Goal: Complete application form

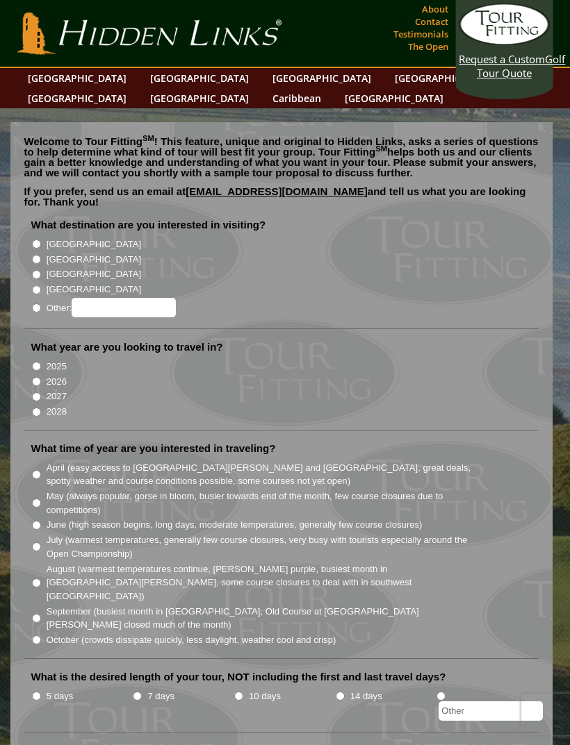
click at [36, 377] on input "2026" at bounding box center [36, 381] width 9 height 9
radio input "true"
click at [40, 393] on input "2027" at bounding box center [36, 397] width 9 height 9
radio input "true"
click at [35, 255] on input "[GEOGRAPHIC_DATA]" at bounding box center [36, 259] width 9 height 9
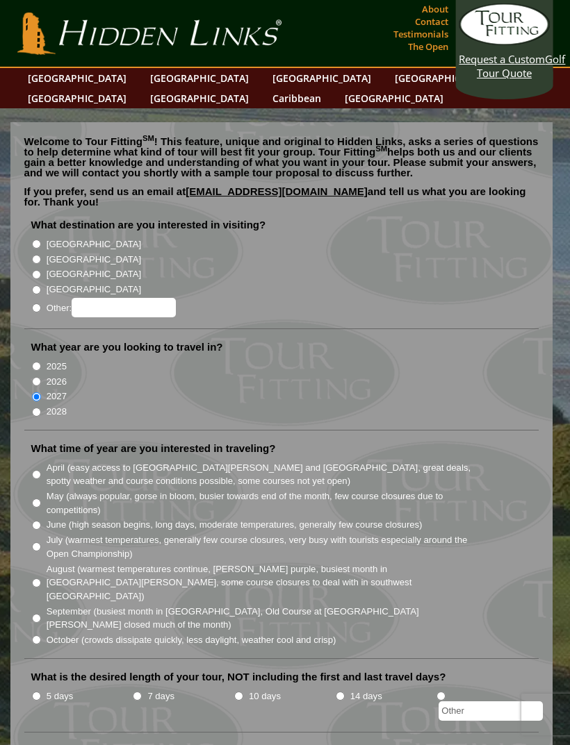
radio input "true"
click at [38, 240] on input "[GEOGRAPHIC_DATA]" at bounding box center [36, 244] width 9 height 9
radio input "true"
click at [40, 255] on input "[GEOGRAPHIC_DATA]" at bounding box center [36, 259] width 9 height 9
radio input "true"
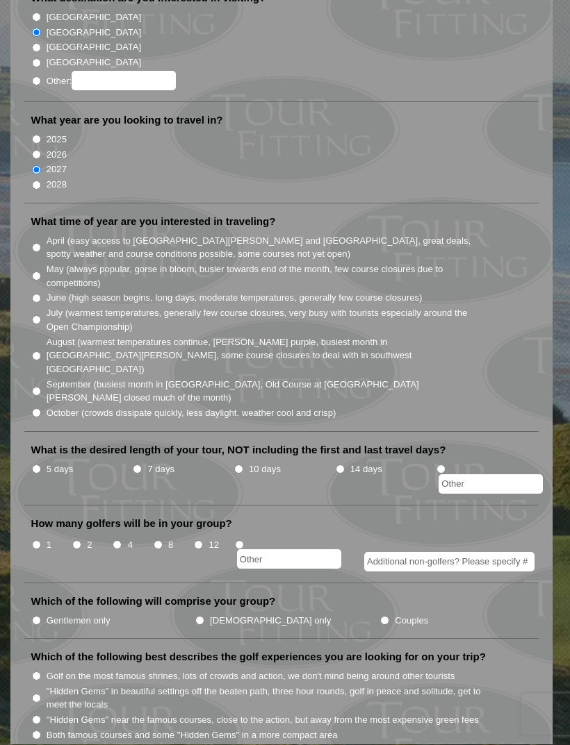
scroll to position [226, 0]
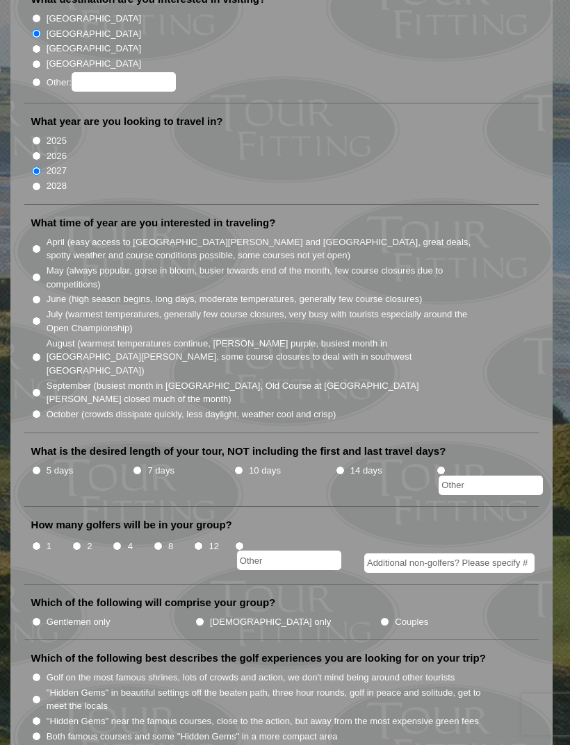
click at [40, 273] on input "May (always popular, gorse in bloom, busier towards end of the month, few cours…" at bounding box center [36, 277] width 9 height 9
radio input "true"
click at [241, 466] on input "10 days" at bounding box center [238, 470] width 9 height 9
radio input "true"
click at [138, 466] on input "7 days" at bounding box center [137, 470] width 9 height 9
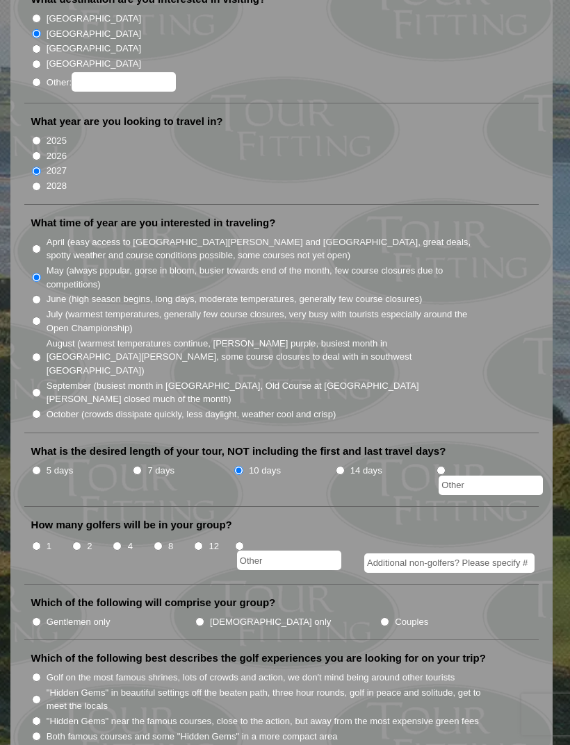
radio input "true"
click at [238, 466] on input "10 days" at bounding box center [238, 470] width 9 height 9
radio input "true"
click at [35, 542] on input "1" at bounding box center [36, 546] width 9 height 9
radio input "true"
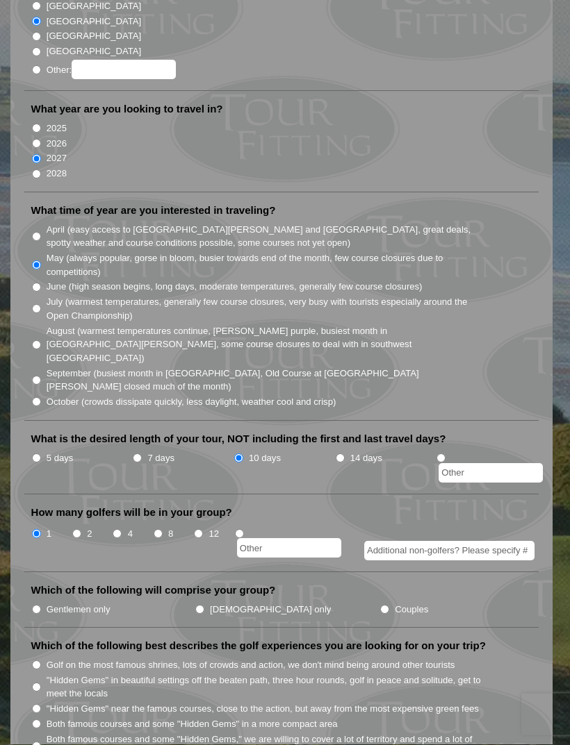
scroll to position [237, 0]
click at [42, 602] on li "Gentlemen only" at bounding box center [112, 609] width 163 height 15
click at [40, 607] on input "Gentlemen only" at bounding box center [36, 611] width 9 height 9
radio input "true"
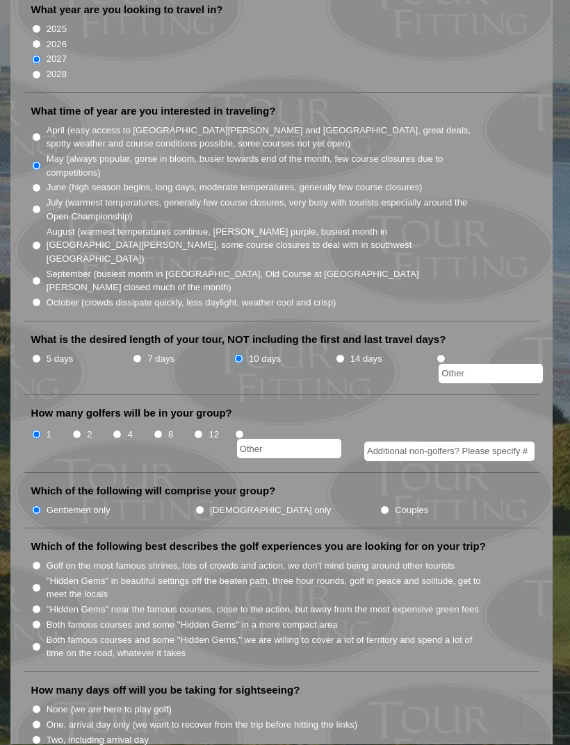
scroll to position [363, 0]
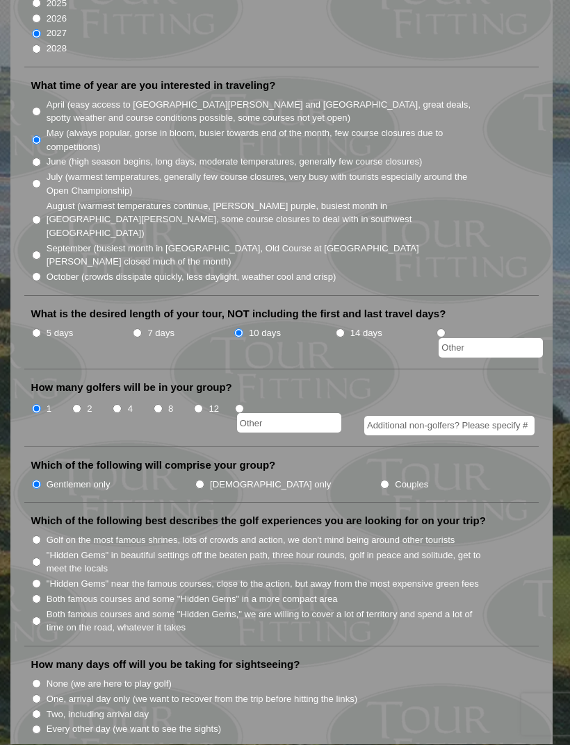
click at [40, 618] on input "Both famous courses and some "Hidden Gems," we are willing to cover a lot of te…" at bounding box center [36, 622] width 9 height 9
radio input "true"
click at [38, 680] on input "None (we are here to play golf)" at bounding box center [36, 684] width 9 height 9
radio input "true"
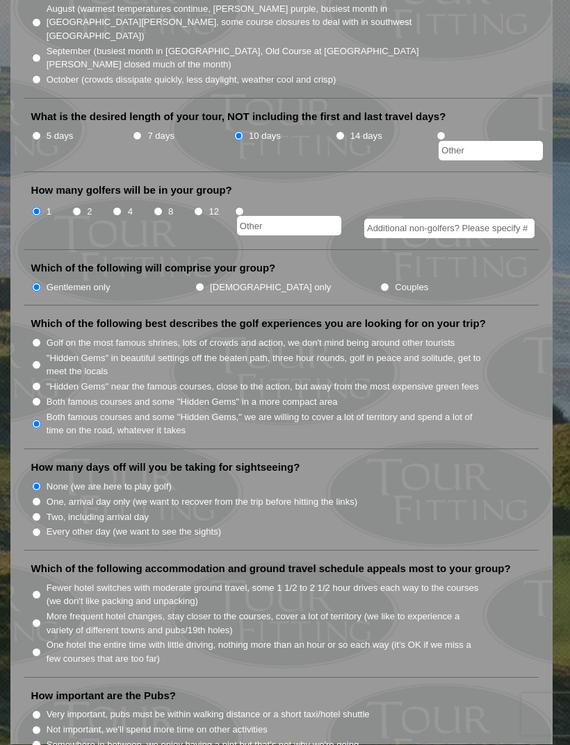
scroll to position [561, 0]
click at [41, 590] on input "Fewer hotel switches with moderate ground travel, some 1 1/2 to 2 1/2 hour driv…" at bounding box center [36, 594] width 9 height 9
radio input "true"
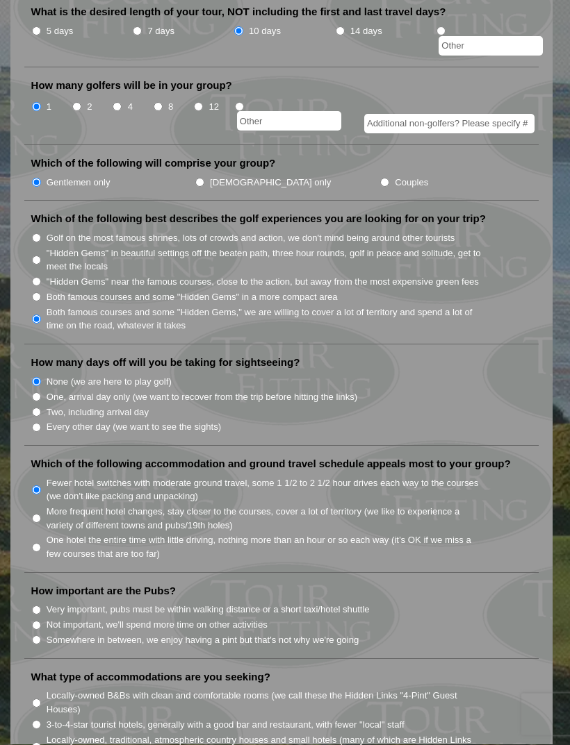
scroll to position [674, 0]
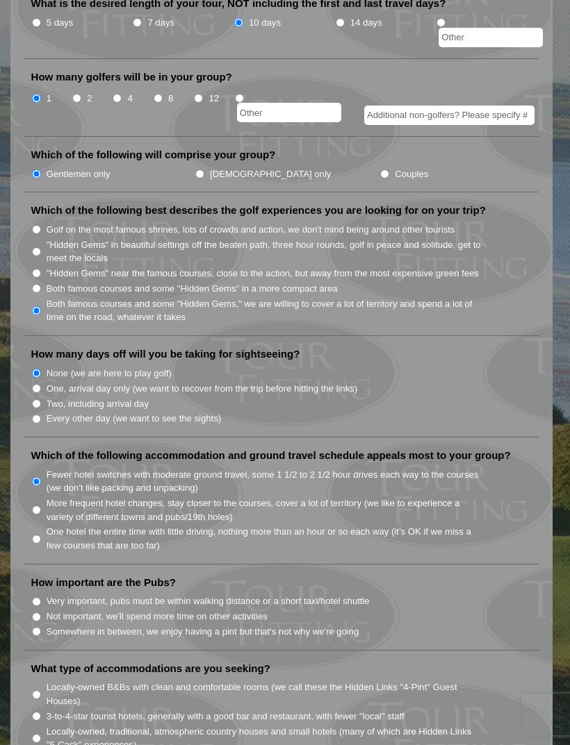
click at [40, 613] on input "Not important, we'll spend more time on other activities" at bounding box center [36, 617] width 9 height 9
radio input "true"
click at [36, 627] on input "Somewhere in between, we enjoy having a pint but that's not why we're going" at bounding box center [36, 631] width 9 height 9
radio input "true"
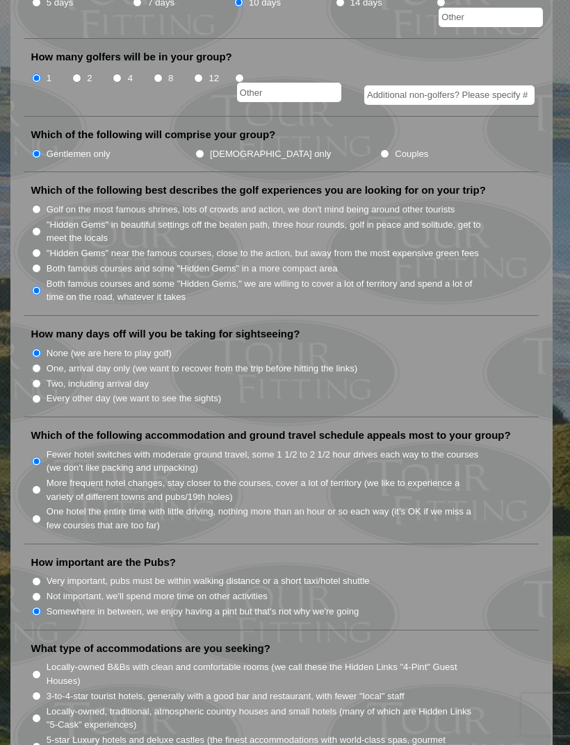
scroll to position [695, 0]
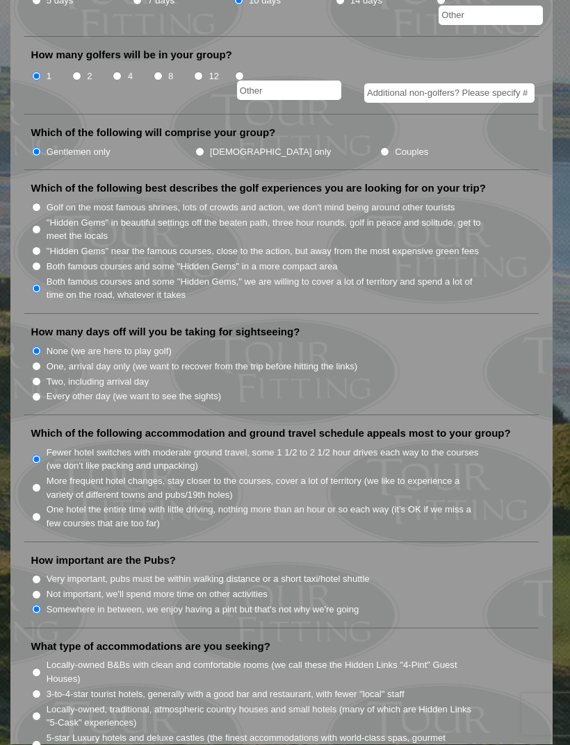
radio input "true"
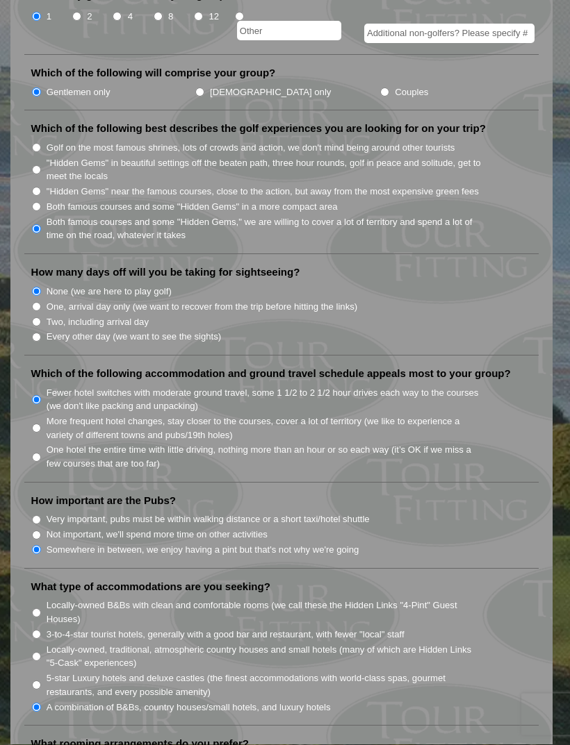
scroll to position [864, 0]
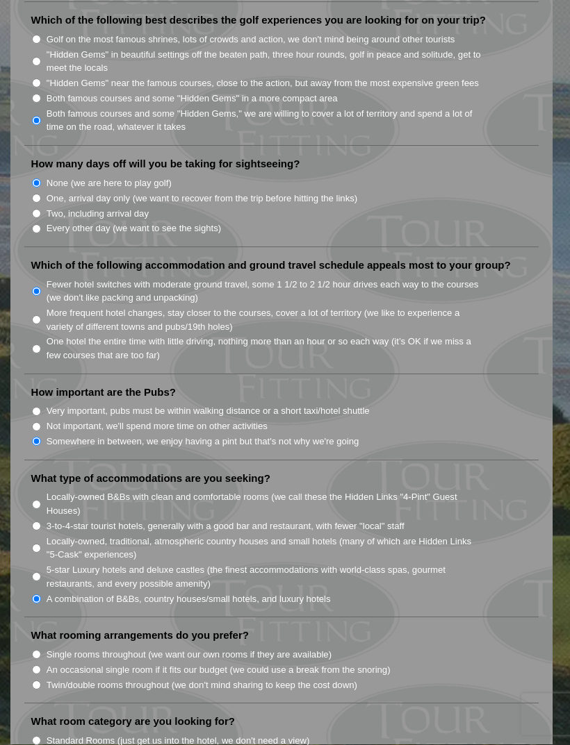
click at [49, 649] on label "Single rooms throughout (we want our own rooms if they are available)" at bounding box center [189, 656] width 285 height 14
click at [41, 651] on input "Single rooms throughout (we want our own rooms if they are available)" at bounding box center [36, 655] width 9 height 9
radio input "true"
click at [40, 682] on input "Twin/double rooms throughout (we don't mind sharing to keep the cost down)" at bounding box center [36, 686] width 9 height 9
radio input "true"
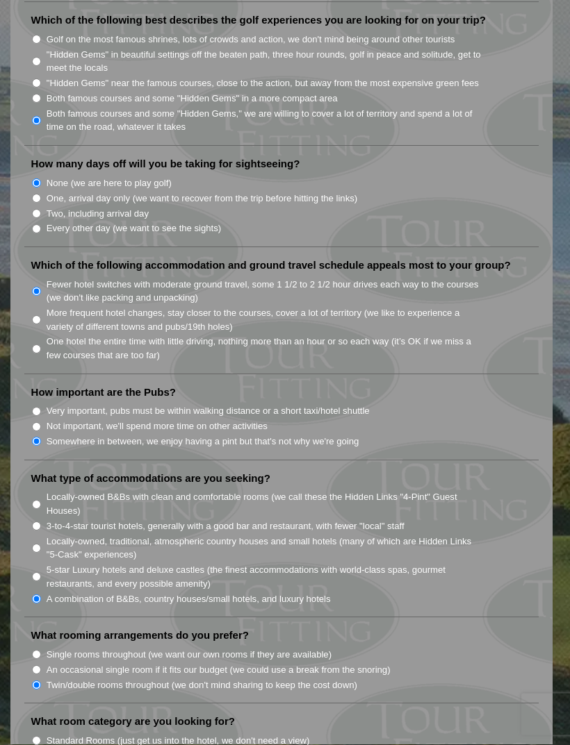
click at [41, 651] on input "Single rooms throughout (we want our own rooms if they are available)" at bounding box center [36, 655] width 9 height 9
radio input "true"
click at [36, 682] on input "Twin/double rooms throughout (we don't mind sharing to keep the cost down)" at bounding box center [36, 686] width 9 height 9
radio input "true"
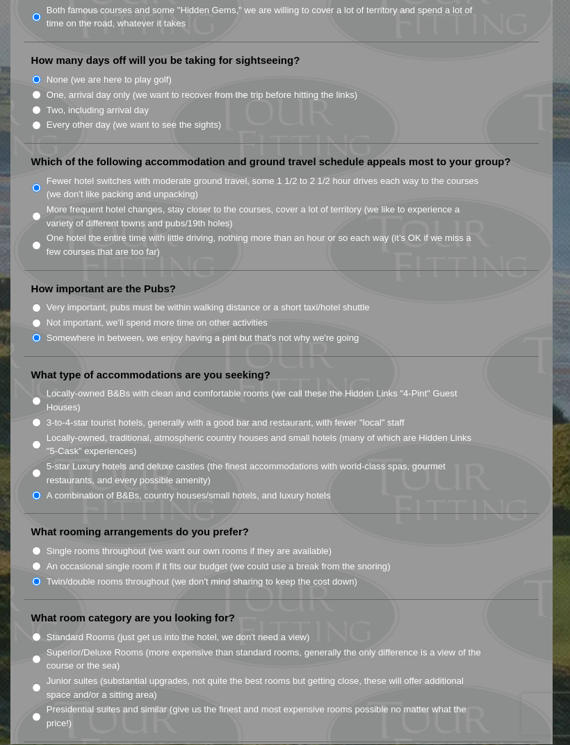
scroll to position [968, 0]
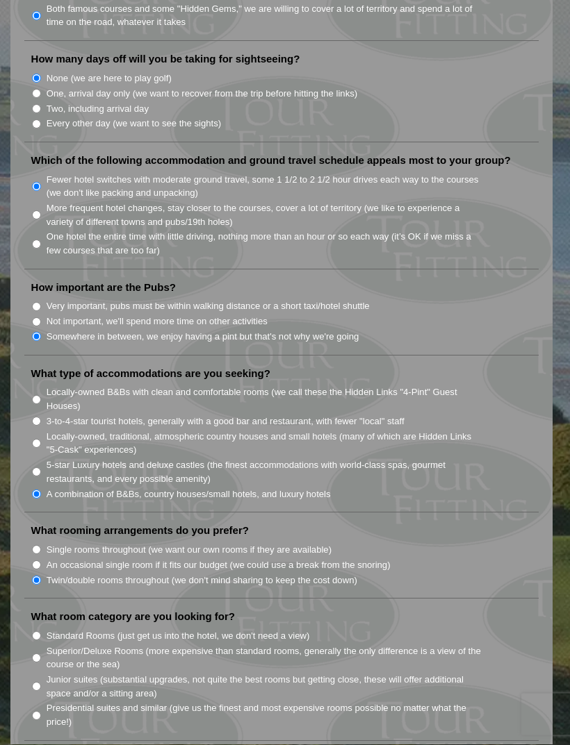
click at [41, 629] on li "Standard Rooms (just get us into the hotel, we don't need a view)" at bounding box center [287, 636] width 512 height 15
click at [38, 632] on input "Standard Rooms (just get us into the hotel, we don't need a view)" at bounding box center [36, 636] width 9 height 9
radio input "true"
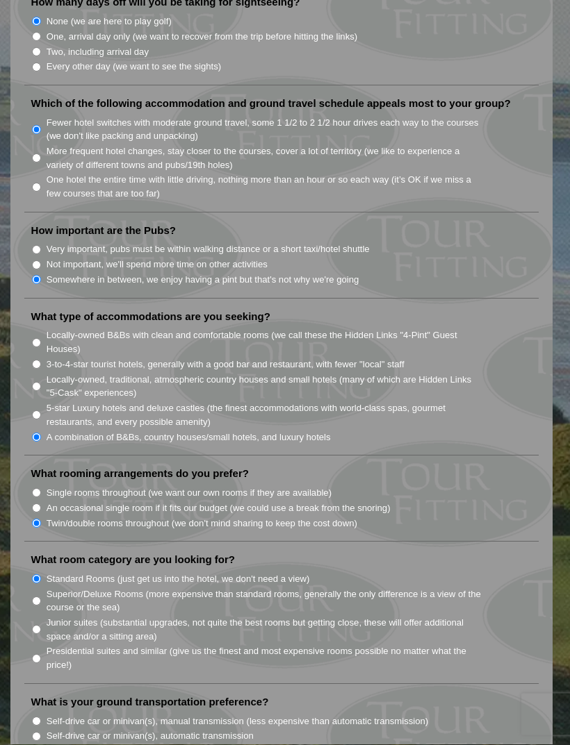
scroll to position [1029, 0]
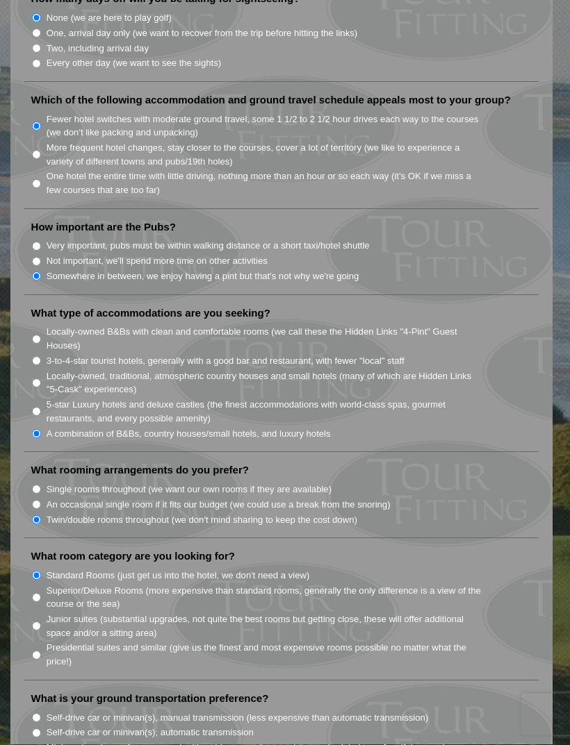
click at [33, 729] on input "Self-drive car or minivan(s), automatic transmission" at bounding box center [36, 733] width 9 height 9
radio input "true"
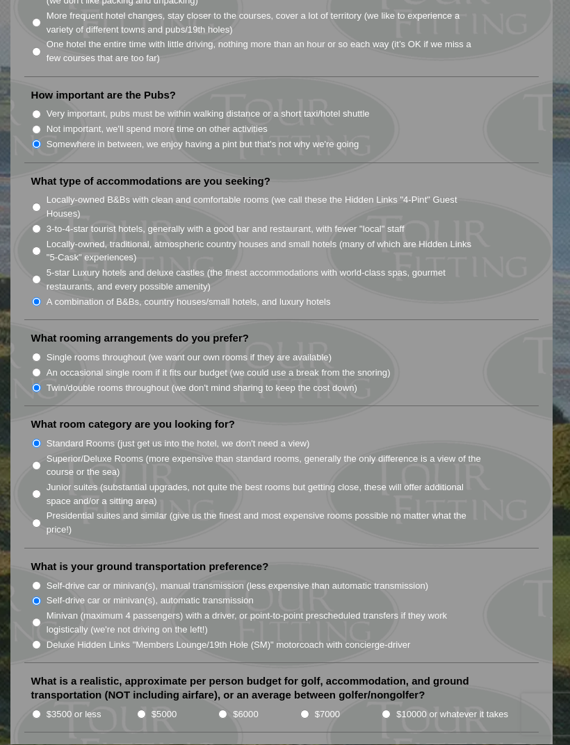
scroll to position [1172, 0]
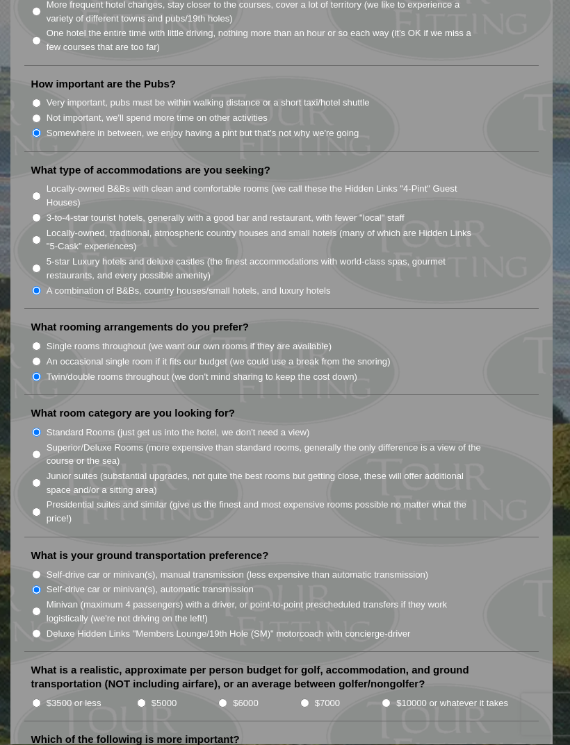
click at [41, 700] on input "$3500 or less" at bounding box center [36, 704] width 9 height 9
radio input "true"
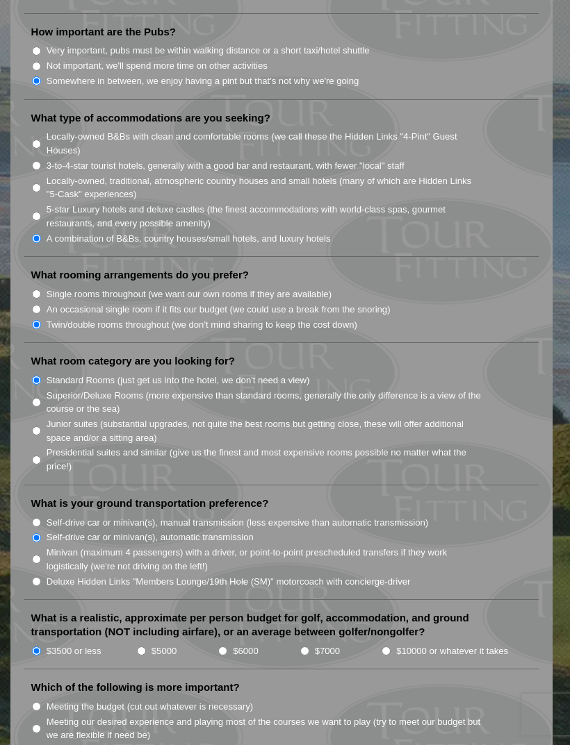
scroll to position [1224, 0]
click at [35, 703] on input "Meeting the budget (cut out whatever is necessary)" at bounding box center [36, 707] width 9 height 9
radio input "true"
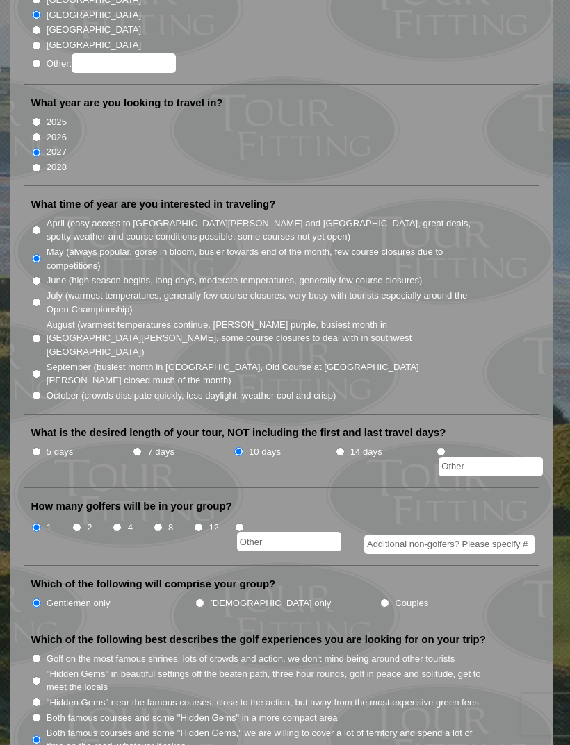
scroll to position [0, 0]
